Goal: Download file/media

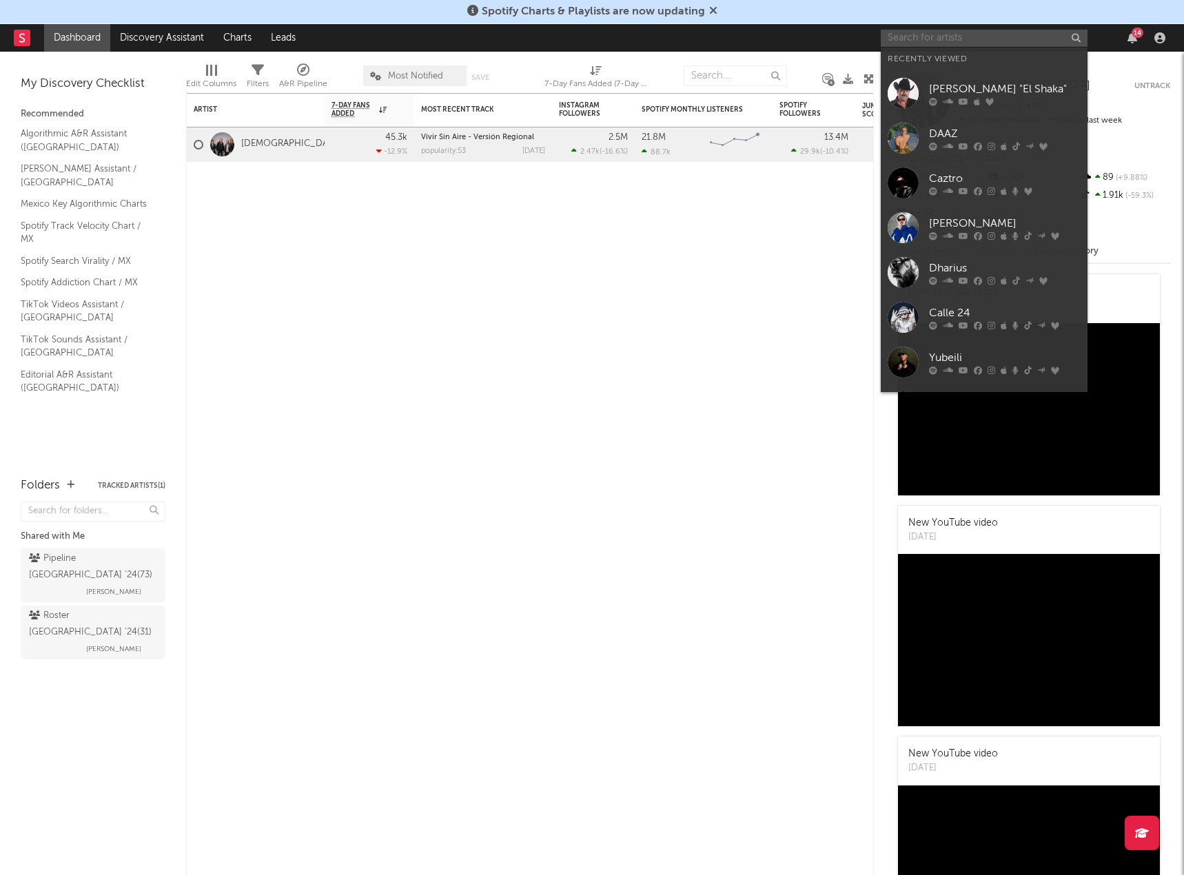
click at [921, 36] on input "text" at bounding box center [984, 38] width 207 height 17
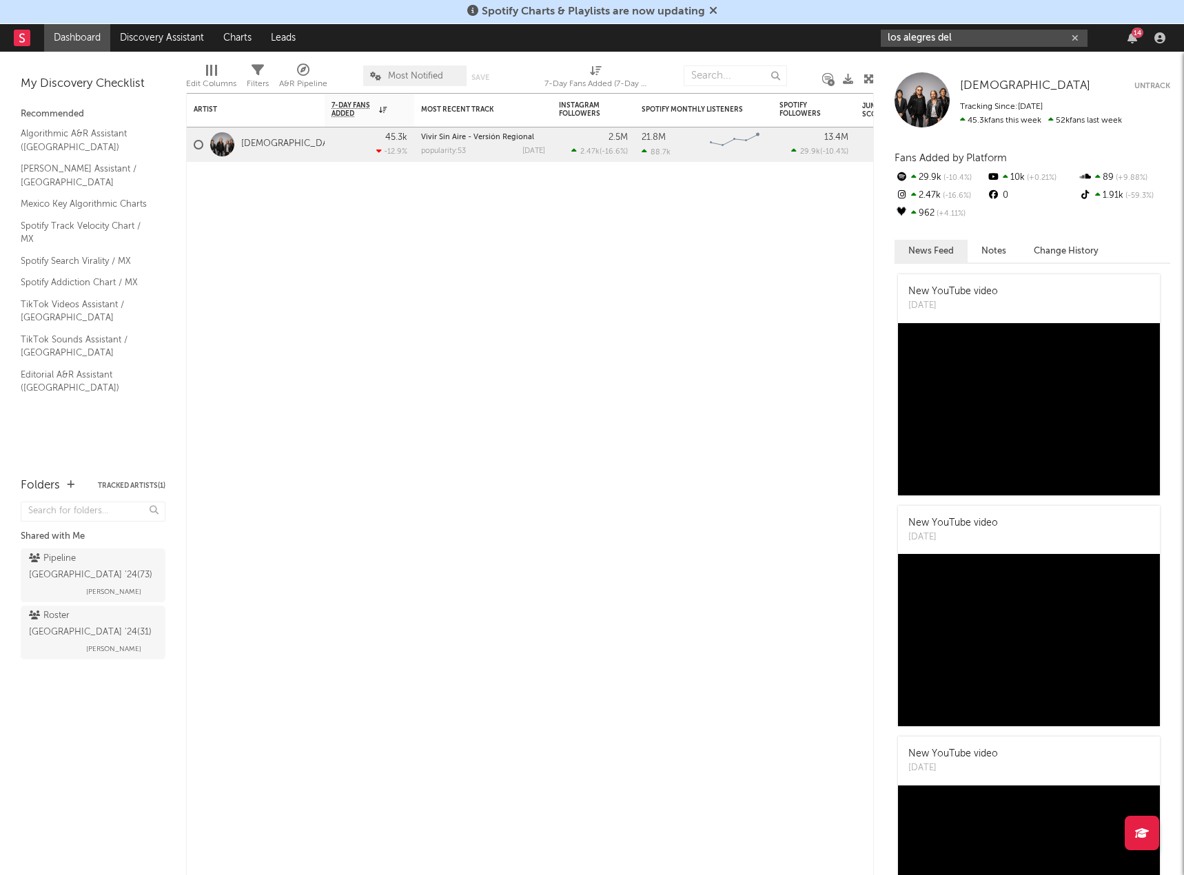
click at [975, 34] on input "los alegres del" at bounding box center [984, 38] width 207 height 17
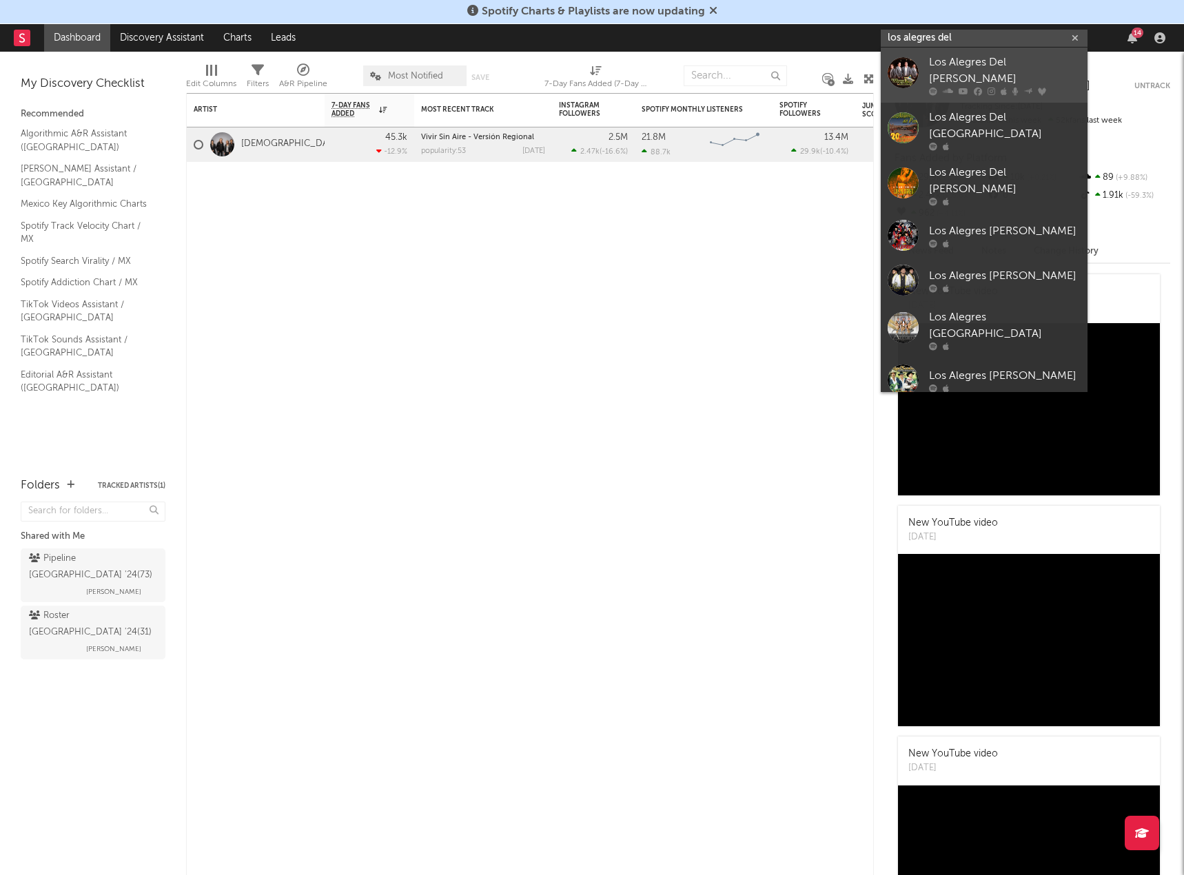
type input "los alegres del"
click at [994, 72] on div "Los Alegres Del [PERSON_NAME]" at bounding box center [1005, 70] width 152 height 33
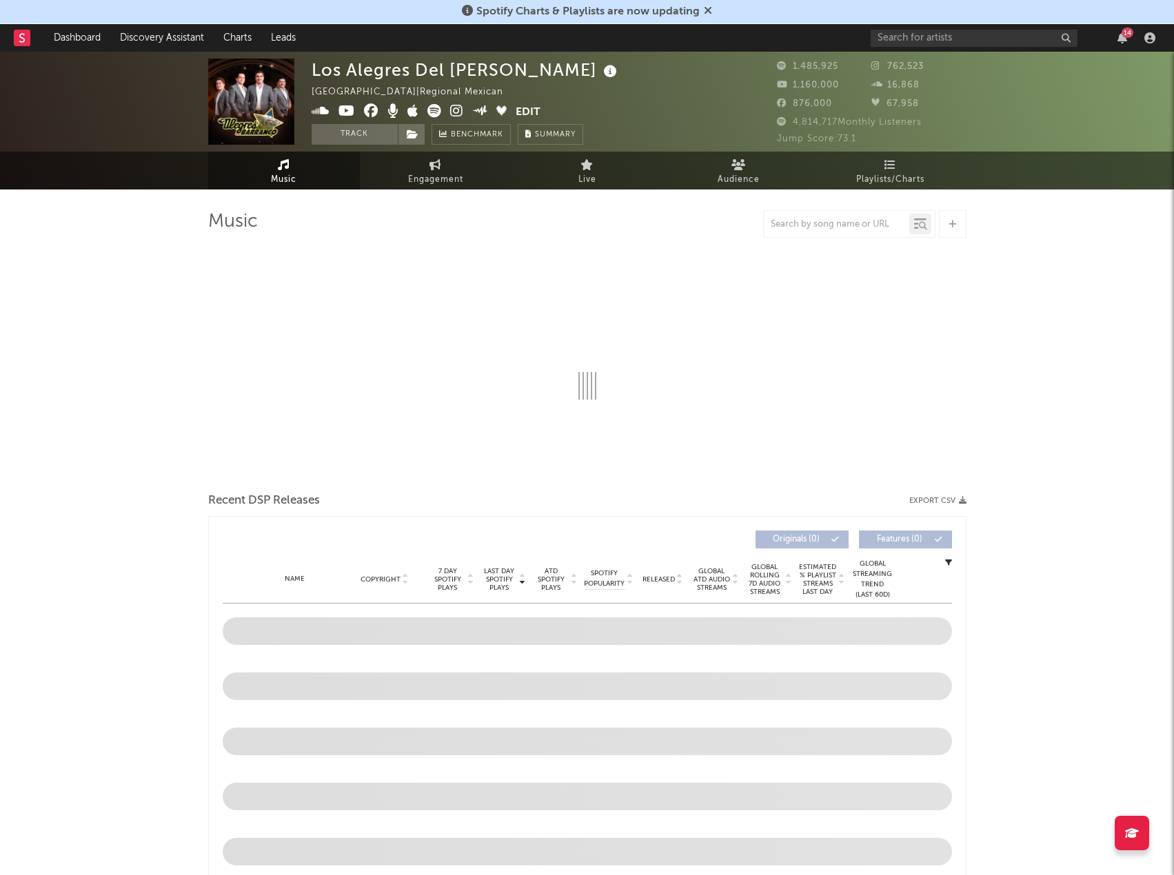
select select "6m"
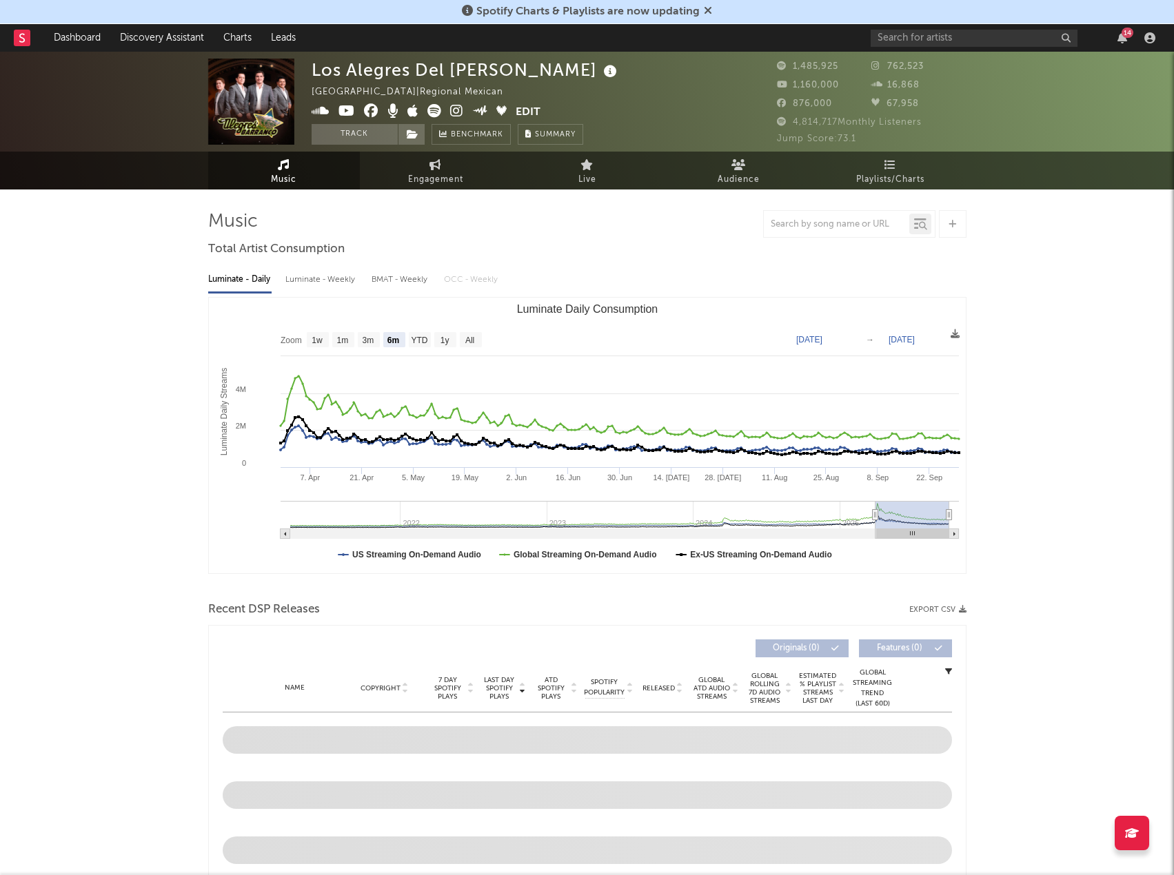
click at [924, 612] on button "Export CSV" at bounding box center [937, 610] width 57 height 8
